Goal: Task Accomplishment & Management: Use online tool/utility

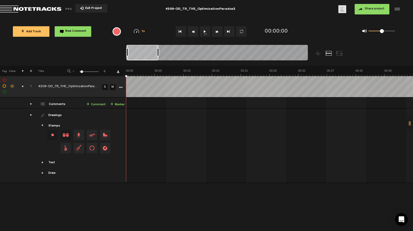
click at [22, 86] on div "comments, stamps & drawings" at bounding box center [21, 86] width 8 height 5
drag, startPoint x: 22, startPoint y: 86, endPoint x: 26, endPoint y: 88, distance: 4.9
click at [22, 86] on div "comments, stamps & drawings" at bounding box center [21, 86] width 8 height 5
drag, startPoint x: 23, startPoint y: 86, endPoint x: 65, endPoint y: 127, distance: 58.2
click at [23, 86] on div "comments, stamps & drawings" at bounding box center [21, 86] width 8 height 5
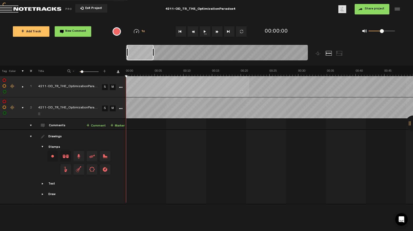
click at [104, 89] on link "S" at bounding box center [105, 87] width 6 height 6
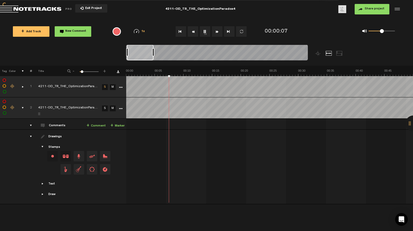
click at [104, 85] on link "S" at bounding box center [105, 87] width 6 height 6
click at [37, 9] on span "Return to Project List" at bounding box center [37, 9] width 74 height 7
